Goal: Transaction & Acquisition: Purchase product/service

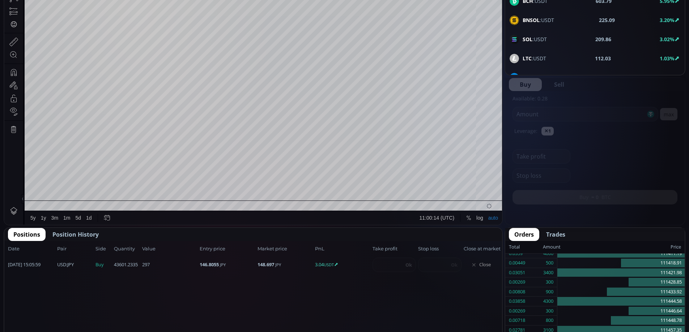
scroll to position [275, 0]
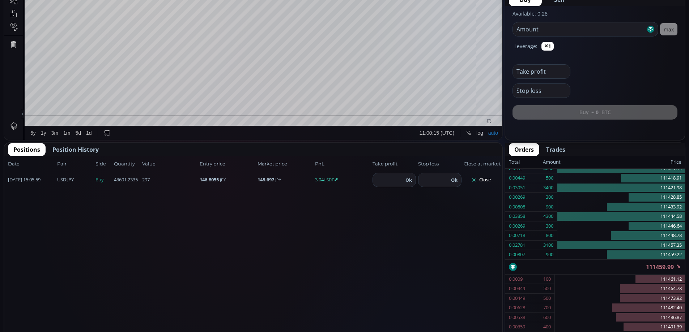
click at [484, 178] on button "Close" at bounding box center [481, 180] width 35 height 12
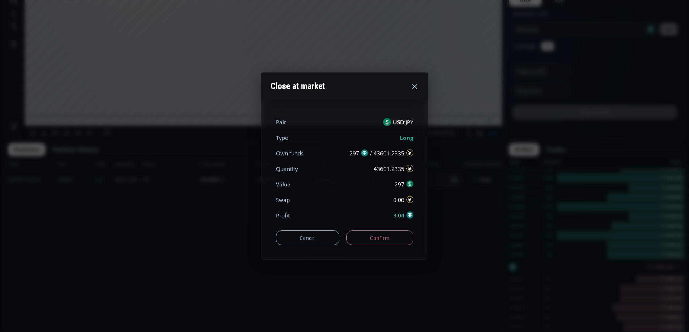
click at [391, 233] on button "Confirm" at bounding box center [380, 238] width 67 height 14
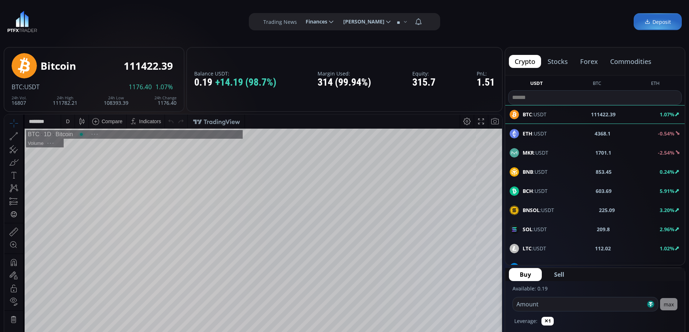
scroll to position [101, 0]
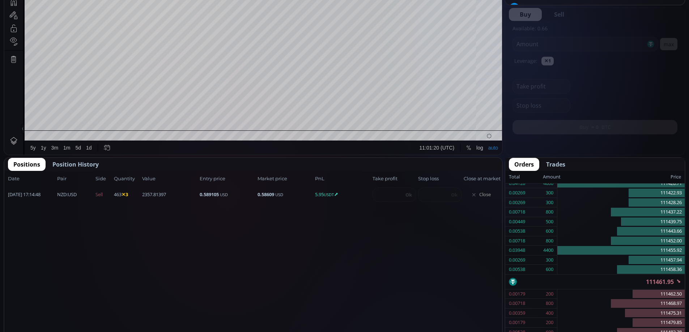
scroll to position [262, 0]
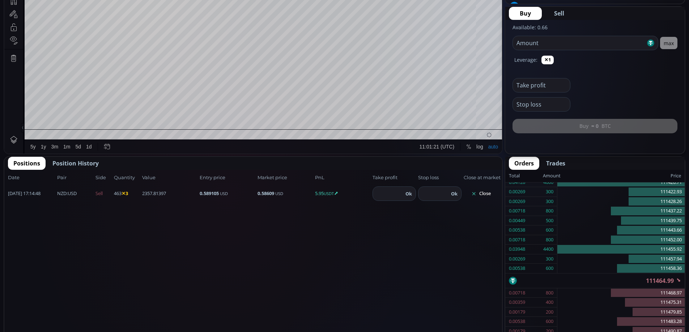
click at [486, 192] on button "Close" at bounding box center [481, 194] width 35 height 12
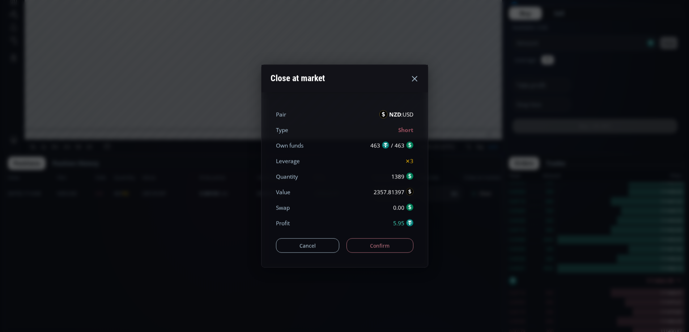
click at [384, 241] on button "Confirm" at bounding box center [380, 246] width 67 height 14
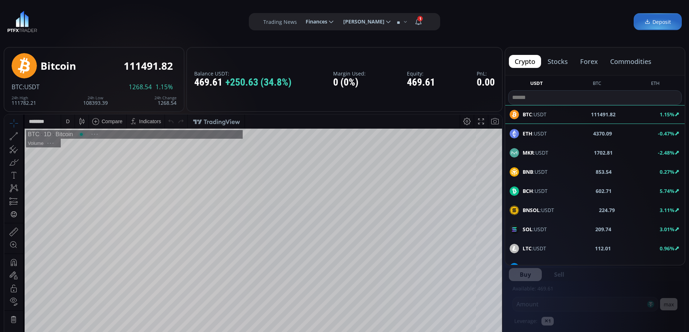
scroll to position [101, 0]
click at [591, 60] on button "forex" at bounding box center [589, 61] width 29 height 13
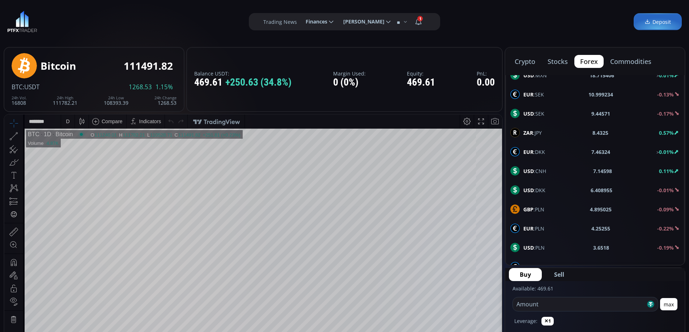
scroll to position [253, 0]
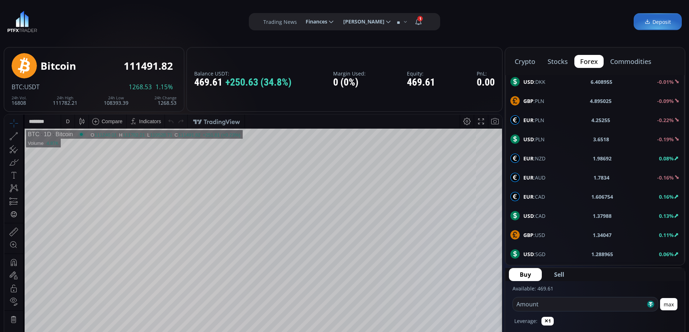
click at [540, 233] on span "GBP :USD" at bounding box center [535, 236] width 22 height 8
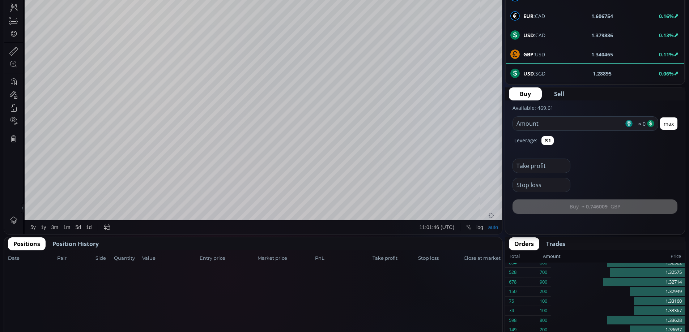
scroll to position [185, 0]
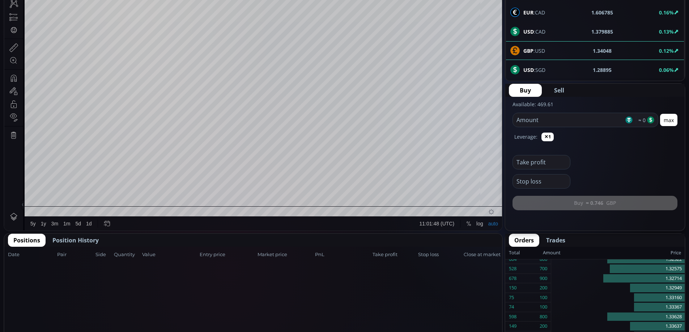
click at [551, 118] on input "number" at bounding box center [568, 120] width 111 height 14
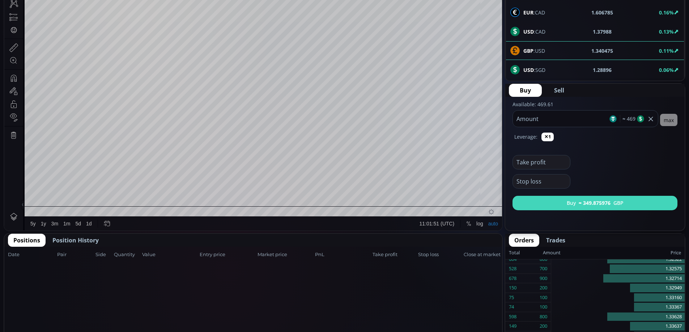
type input "***"
click at [618, 201] on button "Buy ≈ 349.875976 GBP" at bounding box center [595, 203] width 165 height 14
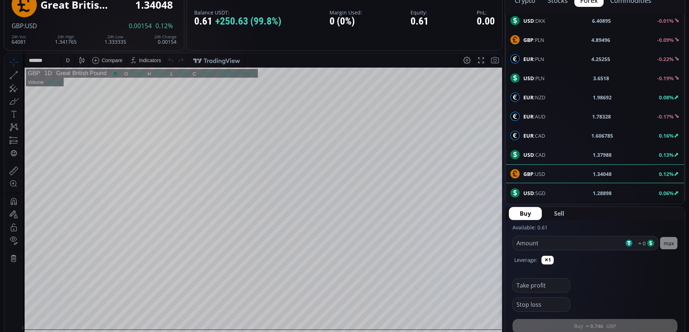
scroll to position [50, 0]
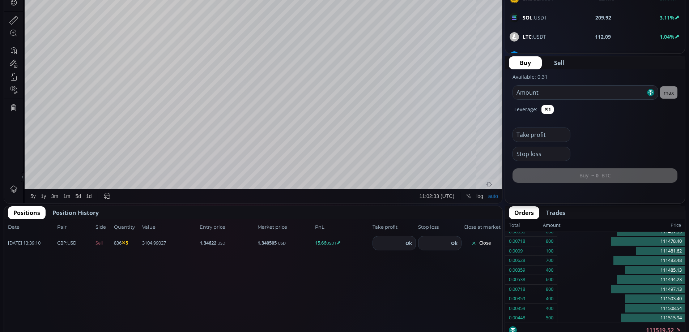
scroll to position [238, 0]
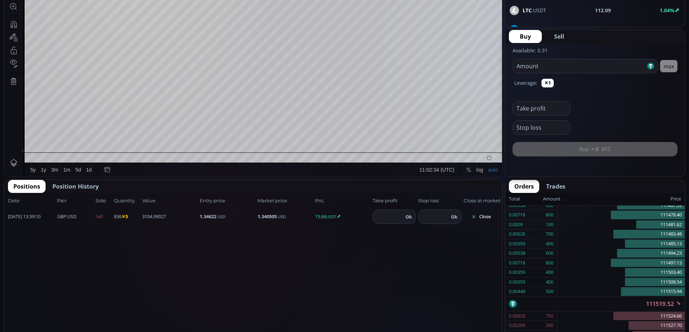
click at [484, 212] on button "Close" at bounding box center [481, 217] width 35 height 12
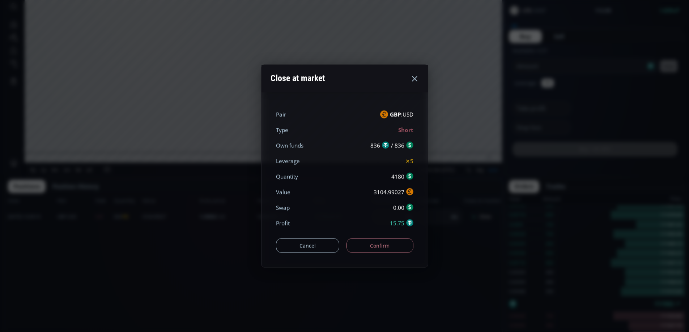
click at [378, 245] on button "Confirm" at bounding box center [380, 246] width 67 height 14
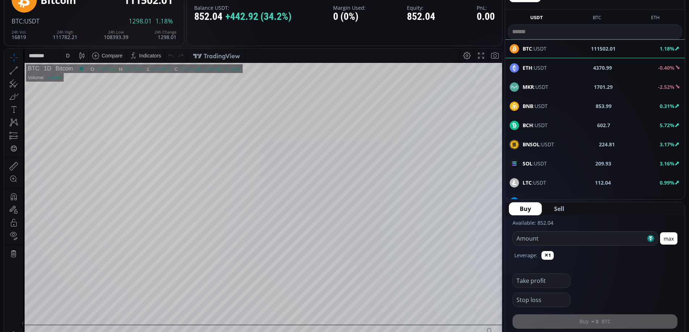
scroll to position [37, 0]
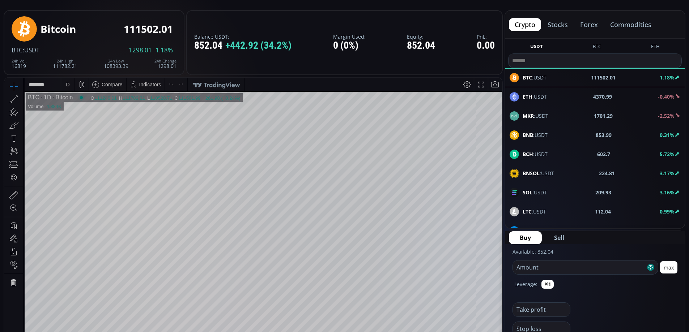
click at [588, 23] on button "forex" at bounding box center [589, 24] width 29 height 13
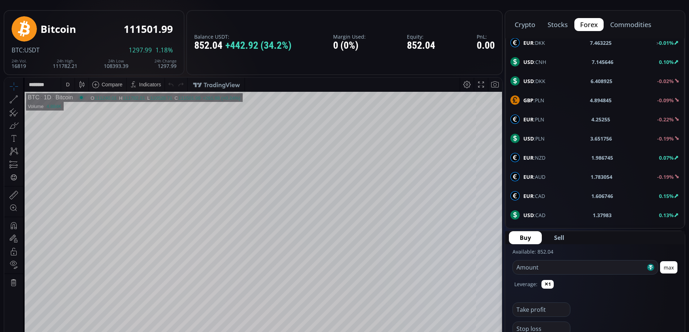
scroll to position [387, 0]
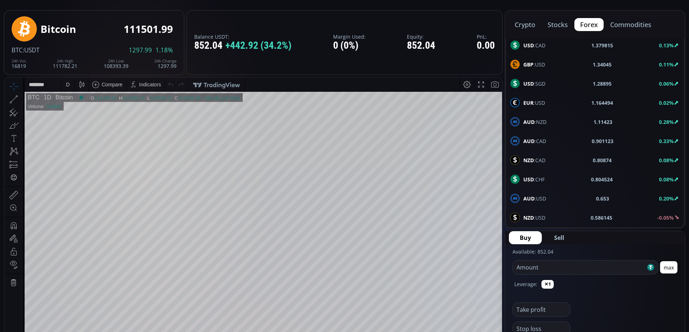
click at [545, 64] on span "GBP :USD" at bounding box center [535, 65] width 22 height 8
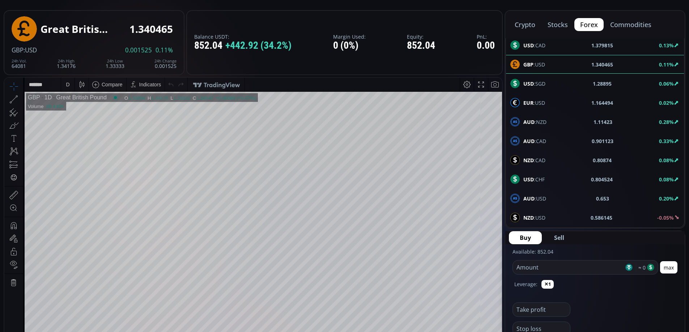
click at [67, 83] on div "D" at bounding box center [68, 85] width 4 height 6
click at [74, 169] on div "1 hour" at bounding box center [72, 171] width 14 height 6
click at [559, 265] on input "number" at bounding box center [568, 268] width 111 height 14
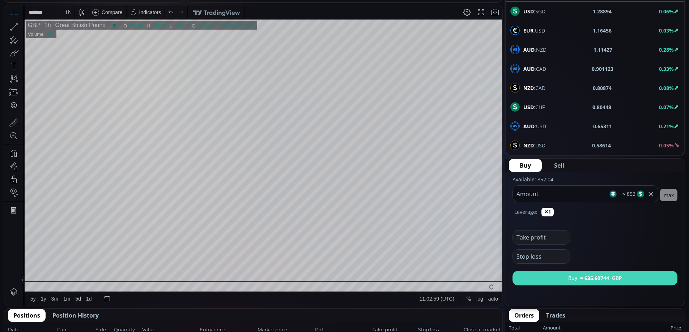
type input "***"
click at [590, 278] on b "≈ 635.60744" at bounding box center [594, 279] width 29 height 8
